Goal: Task Accomplishment & Management: Use online tool/utility

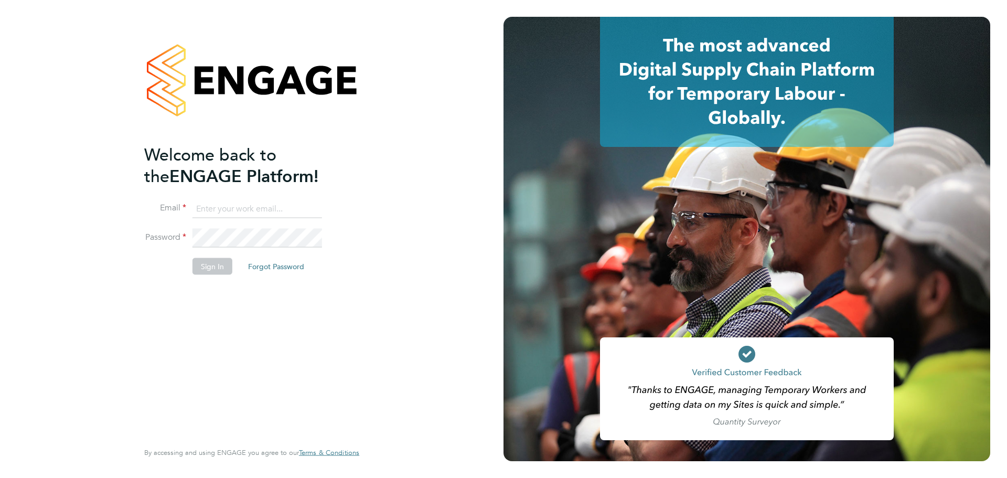
type input "derbyshirehealthcare@txmgroup.com"
click at [215, 265] on button "Sign In" at bounding box center [212, 265] width 40 height 17
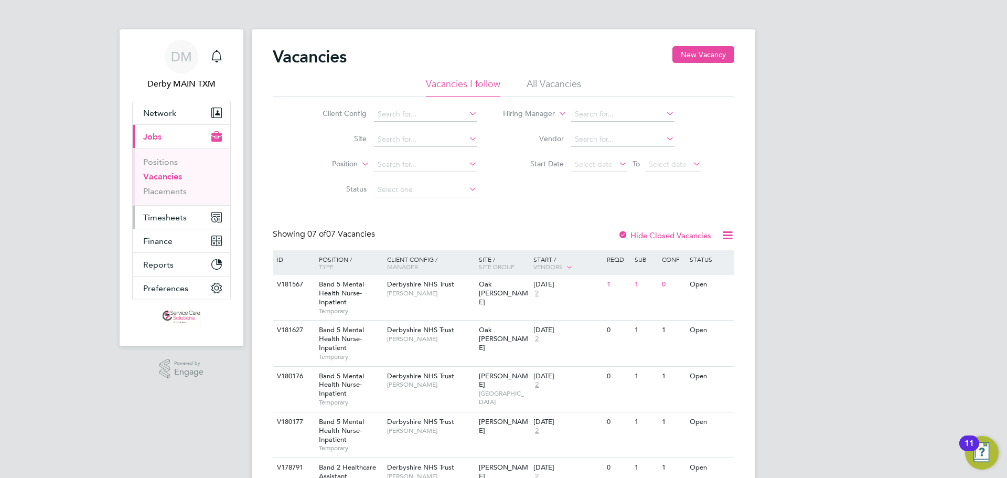
click at [170, 216] on span "Timesheets" at bounding box center [165, 217] width 44 height 10
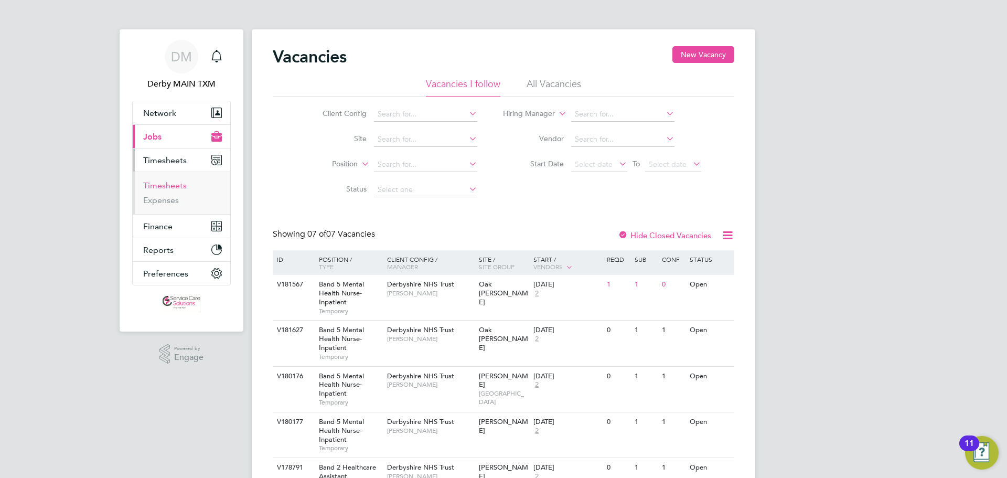
click at [182, 188] on link "Timesheets" at bounding box center [165, 185] width 44 height 10
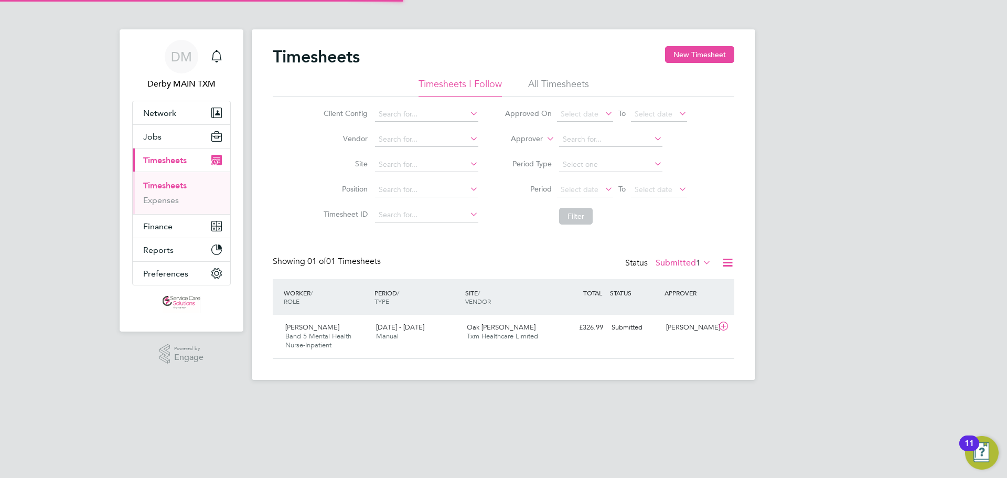
scroll to position [27, 91]
